Goal: Information Seeking & Learning: Learn about a topic

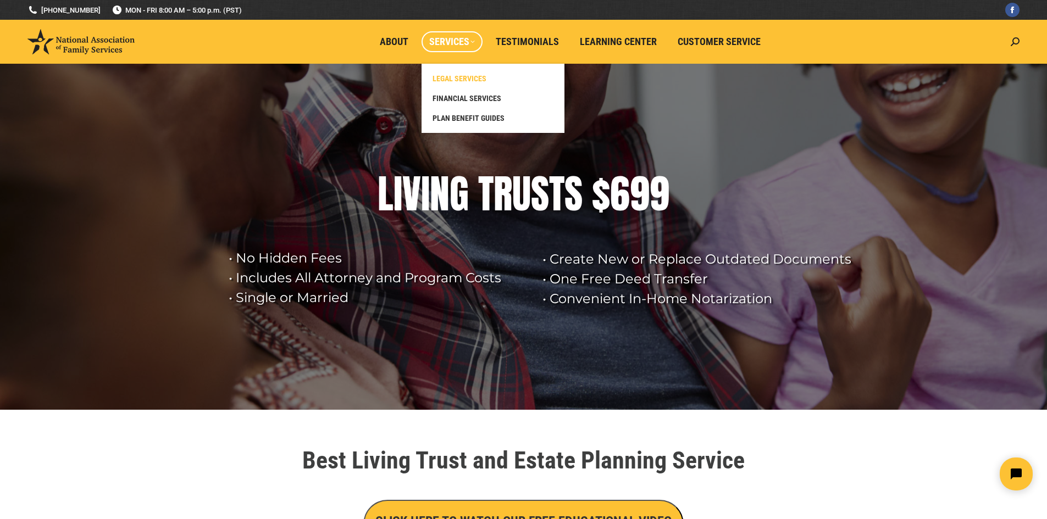
click at [467, 82] on span "LEGAL SERVICES" at bounding box center [460, 79] width 54 height 10
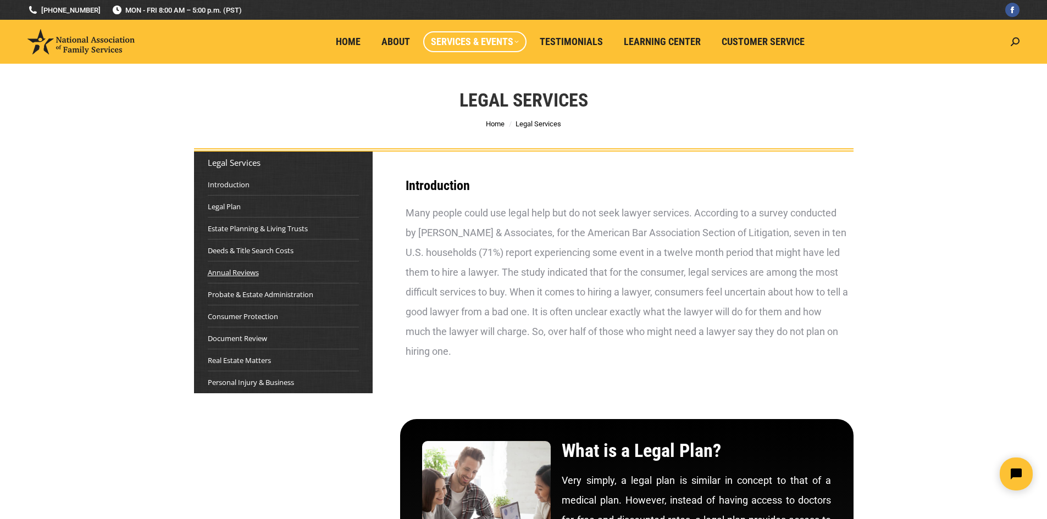
click at [249, 269] on link "Annual Reviews" at bounding box center [233, 272] width 51 height 11
click at [251, 253] on link "Deeds & Title Search Costs" at bounding box center [251, 250] width 86 height 11
